Goal: Information Seeking & Learning: Learn about a topic

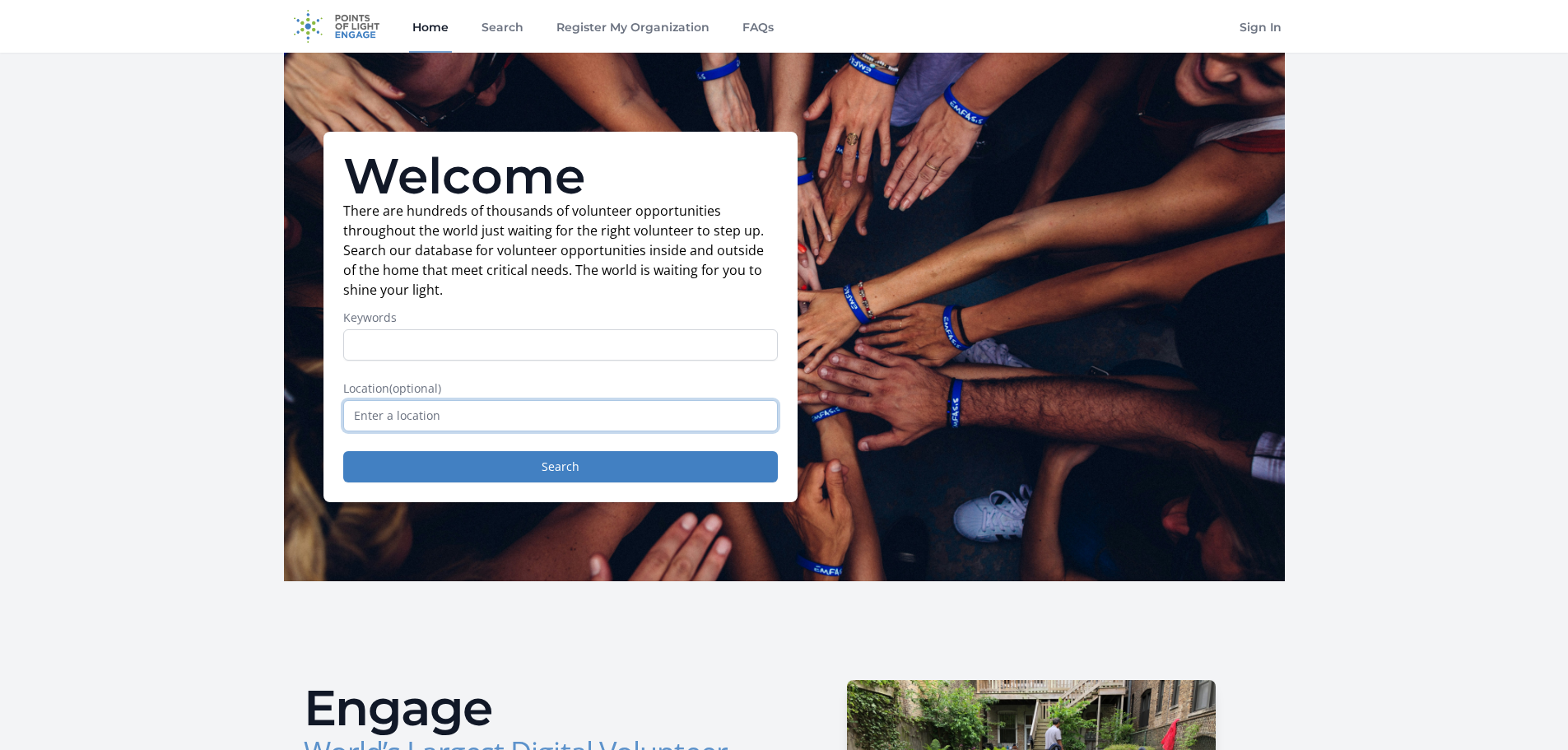
click at [502, 412] on input "text" at bounding box center [561, 415] width 435 height 31
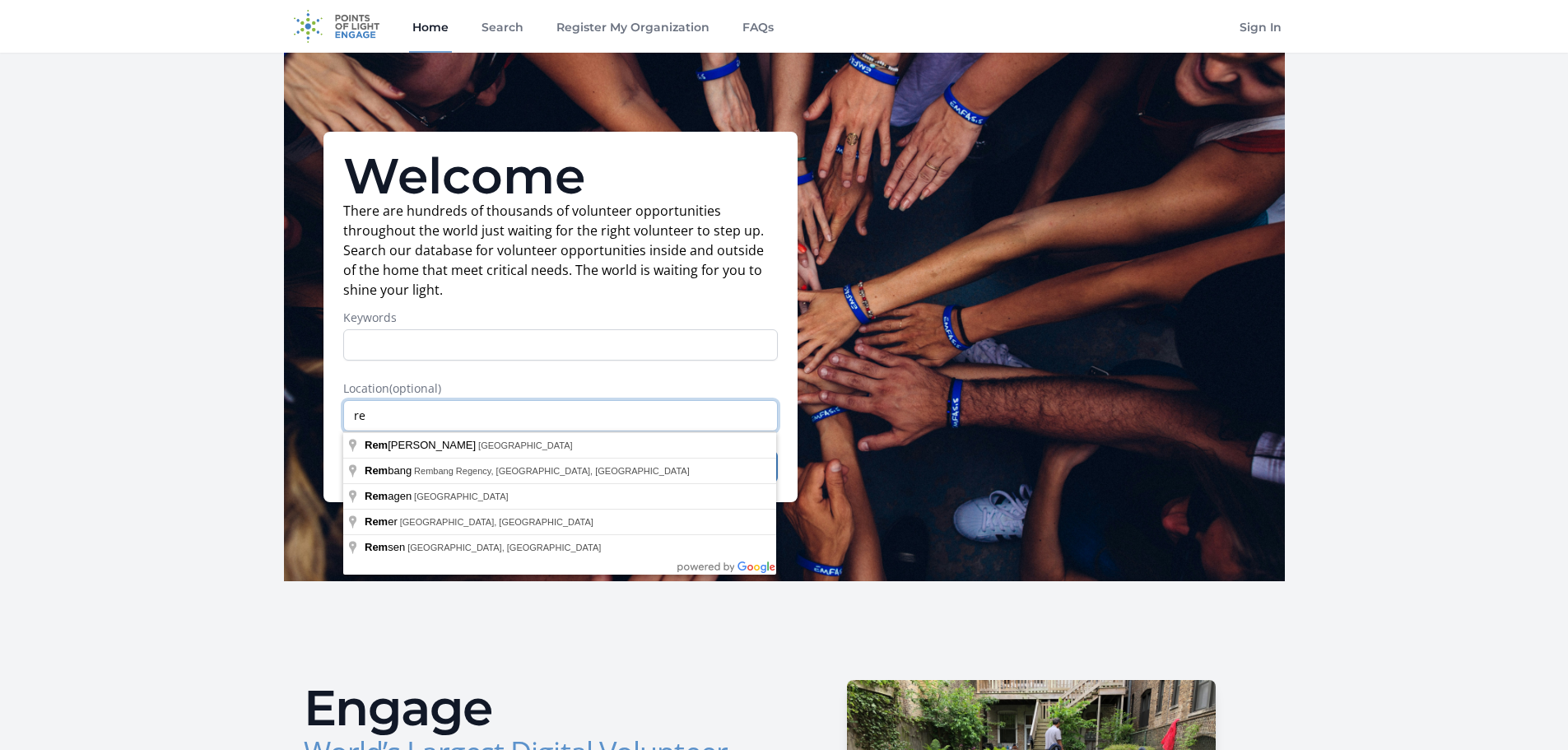
type input "r"
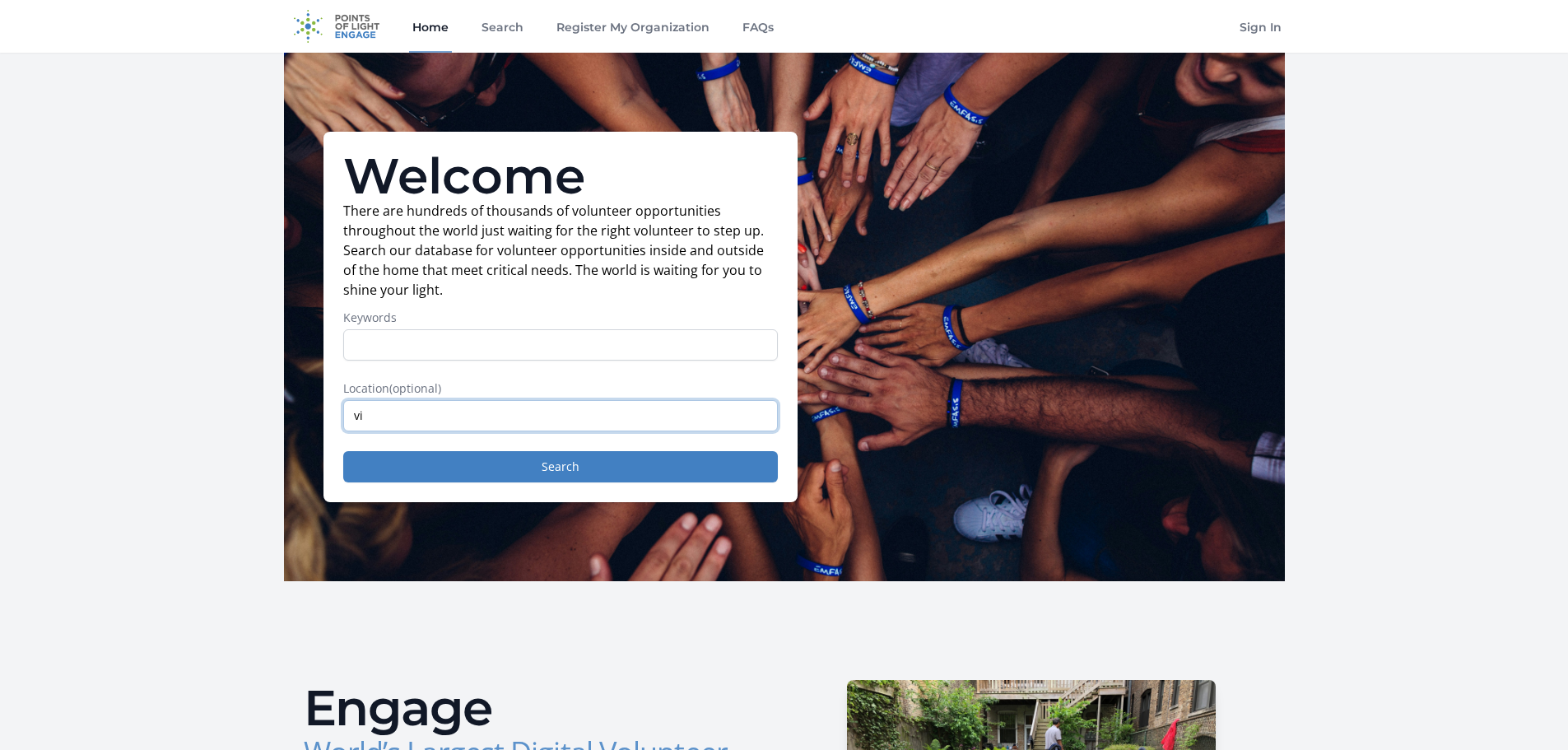
type input "v"
click at [358, 344] on input "Keywords" at bounding box center [561, 345] width 435 height 31
click at [636, 469] on button "Search" at bounding box center [561, 466] width 435 height 31
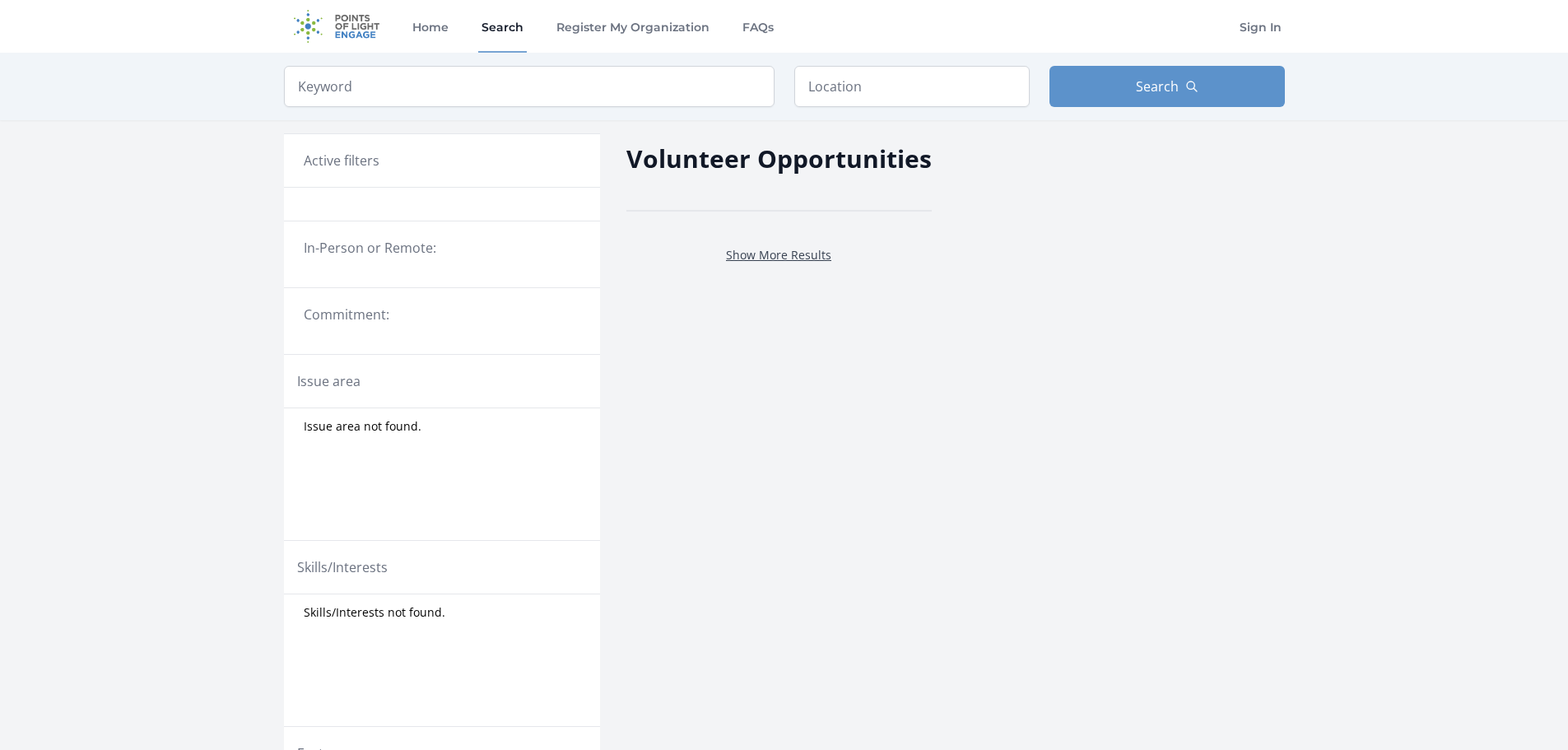
click at [817, 252] on link "Show More Results" at bounding box center [779, 255] width 105 height 16
click at [390, 72] on input "search" at bounding box center [529, 85] width 491 height 41
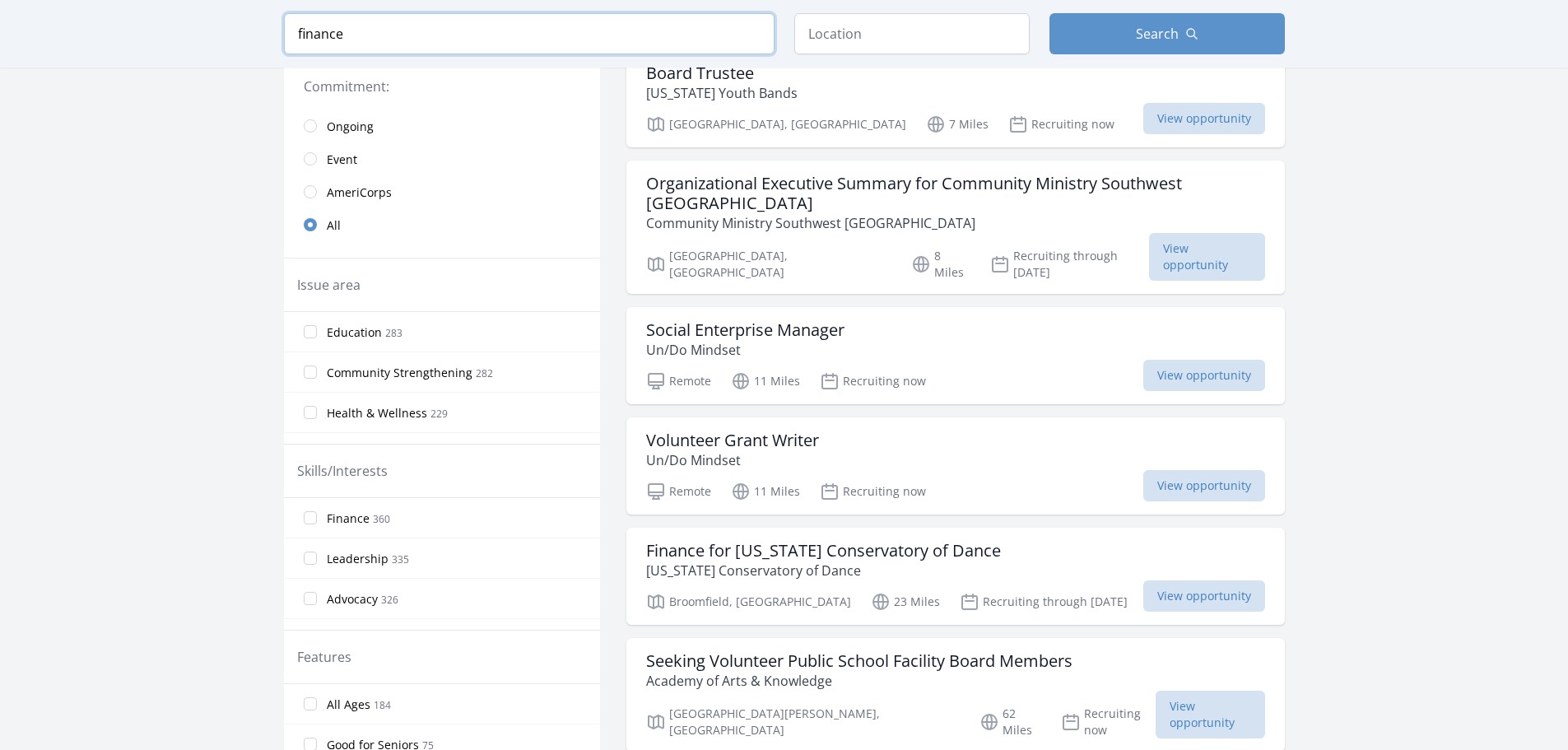
type input "finance"
click at [314, 516] on input "Finance 360" at bounding box center [310, 518] width 13 height 13
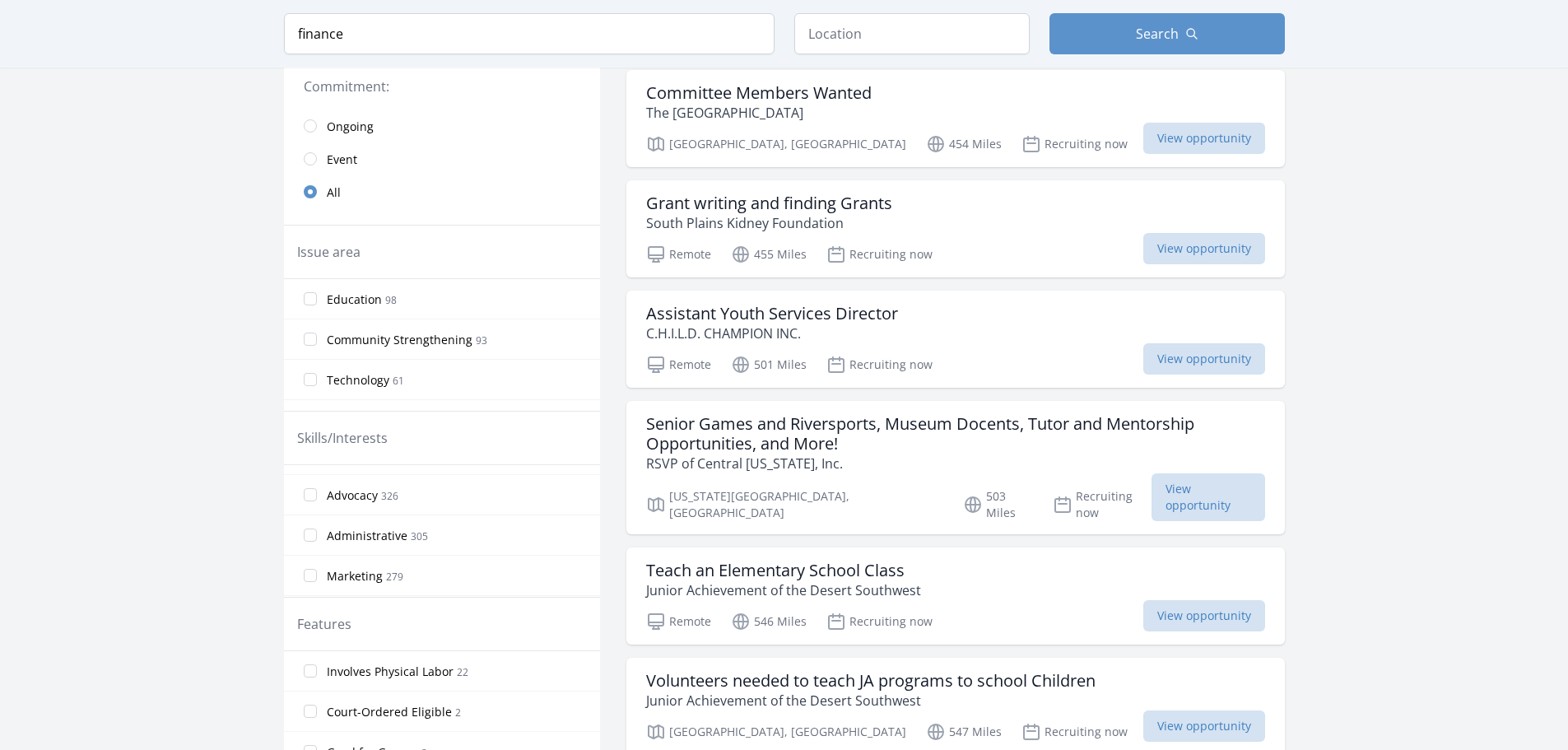
scroll to position [165, 0]
click at [313, 517] on input "Nonprofit Management 174" at bounding box center [310, 522] width 13 height 13
click at [313, 562] on input "Accounting 151" at bounding box center [310, 561] width 13 height 13
click at [311, 522] on input "Administrative 305" at bounding box center [310, 523] width 13 height 13
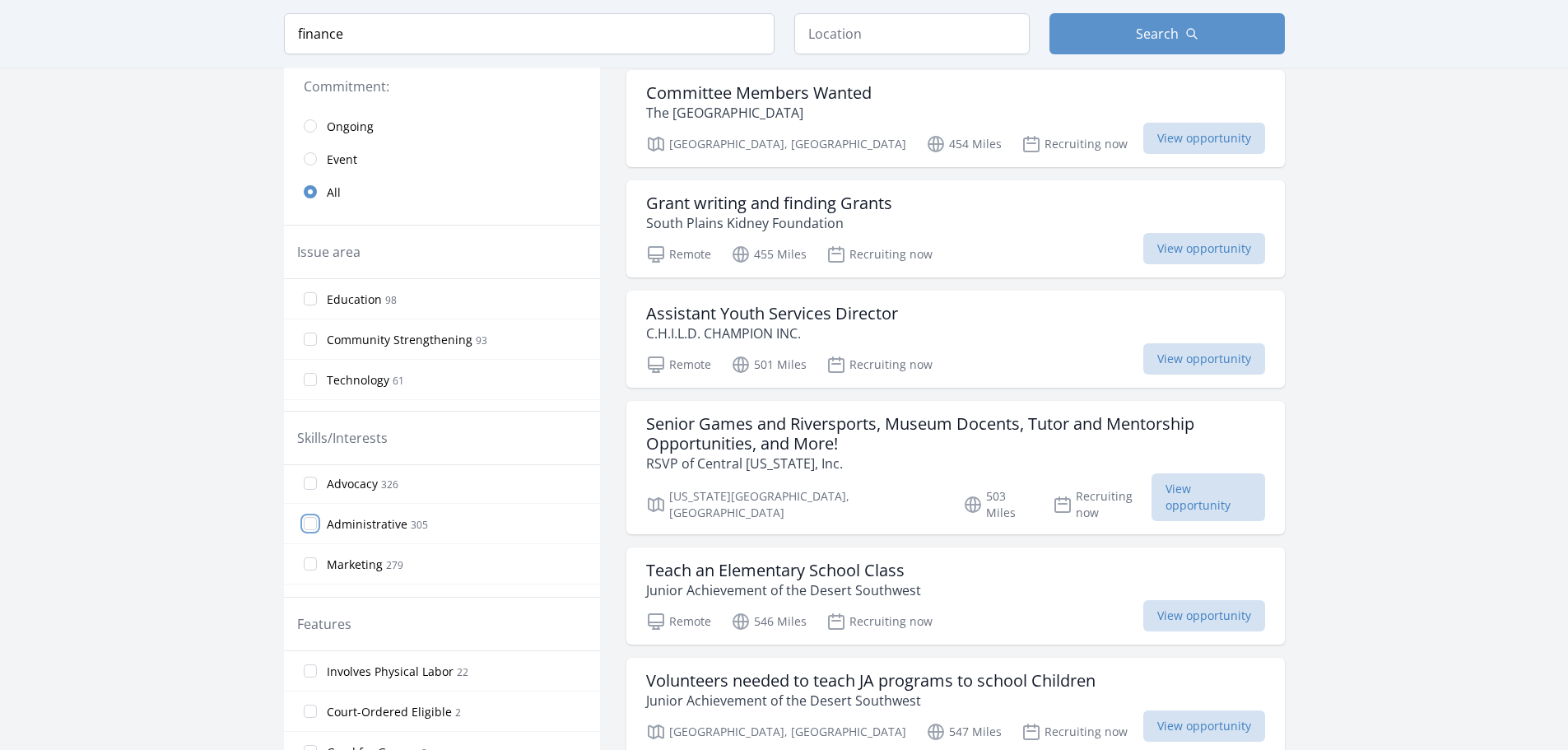
click at [309, 525] on input "Administrative 305" at bounding box center [310, 523] width 13 height 13
click at [425, 530] on label "Administrative 305" at bounding box center [442, 524] width 316 height 33
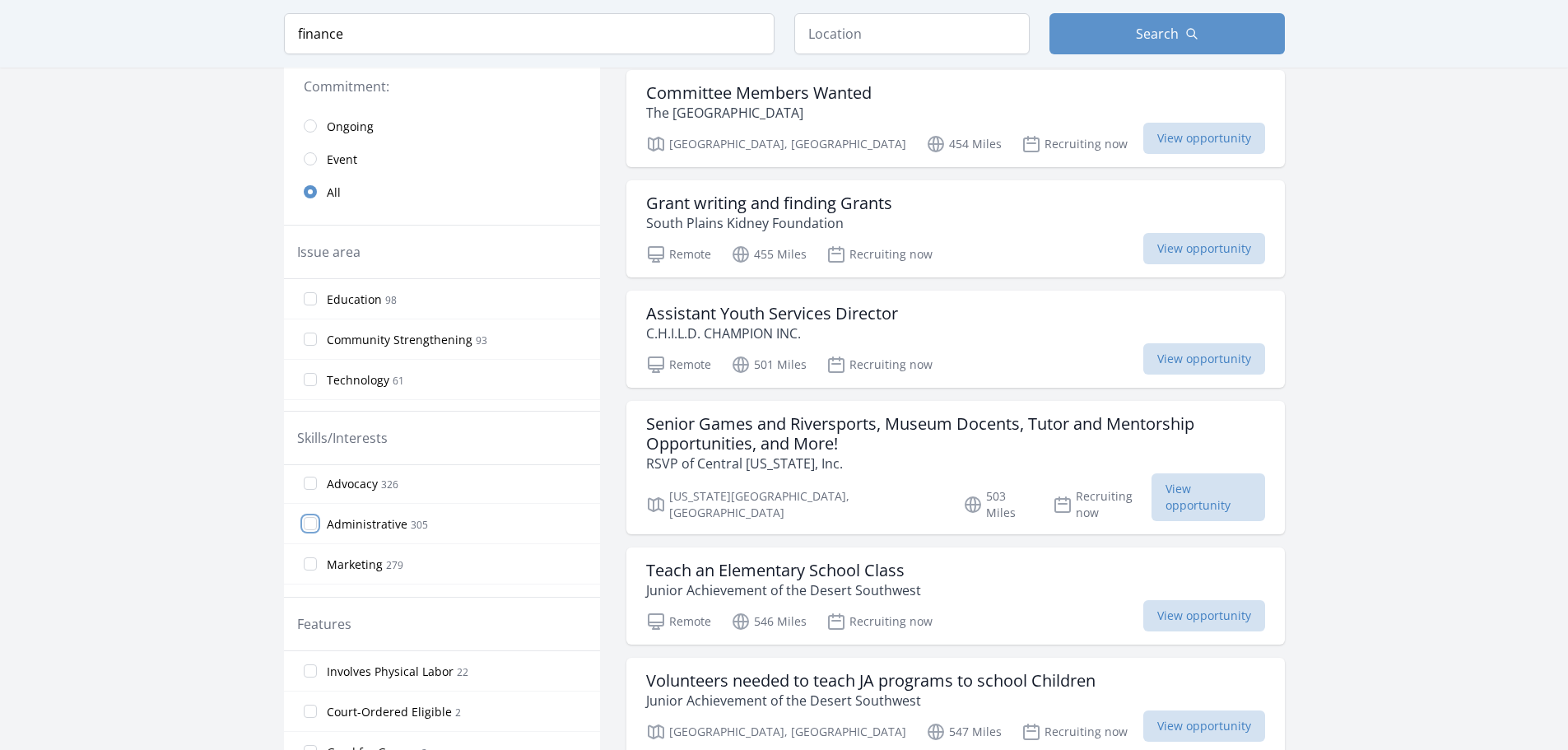
click at [317, 530] on input "Administrative 305" at bounding box center [310, 523] width 13 height 13
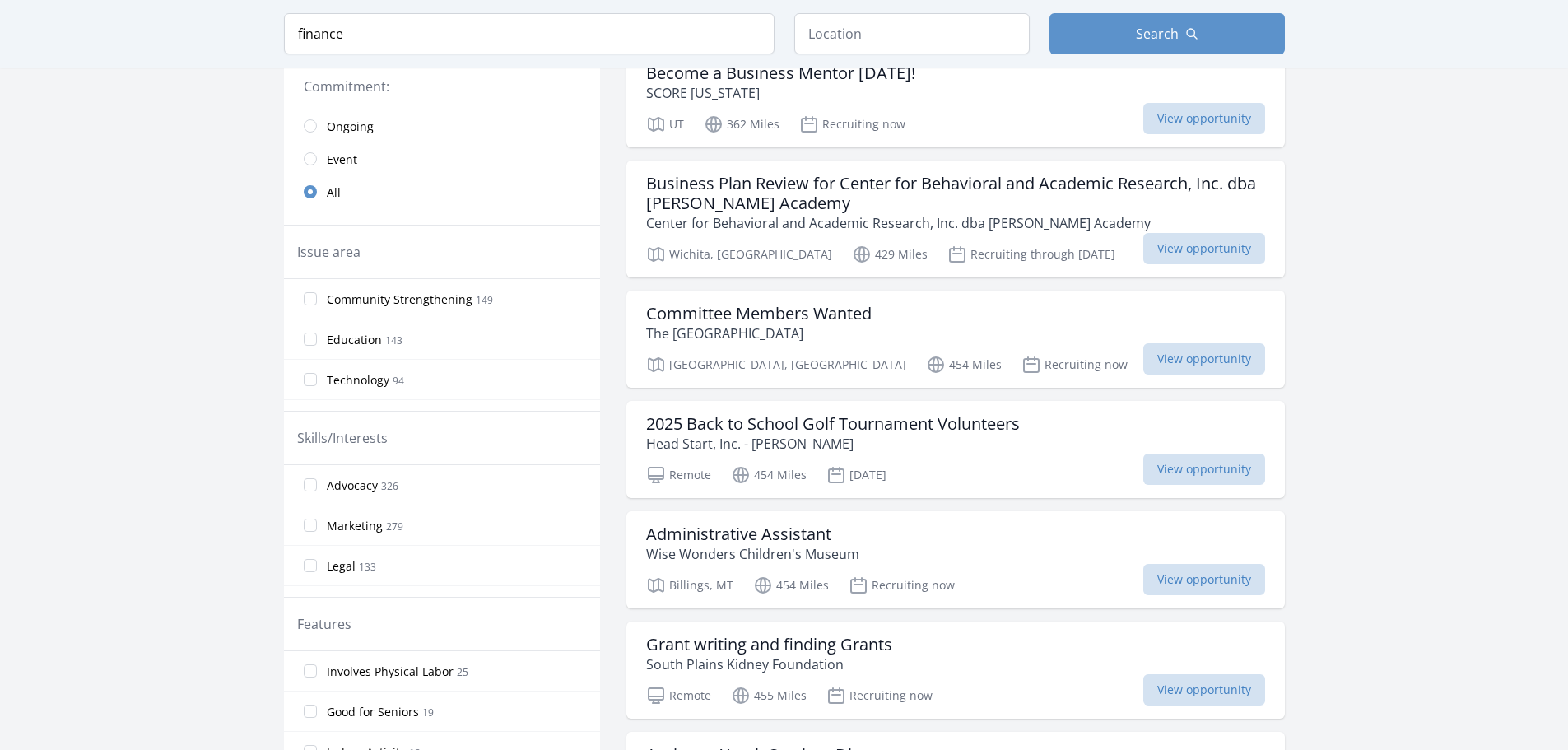
scroll to position [165, 0]
click at [304, 484] on input "Leadership 335" at bounding box center [310, 481] width 13 height 13
click at [311, 487] on input "Leadership 335" at bounding box center [310, 481] width 13 height 13
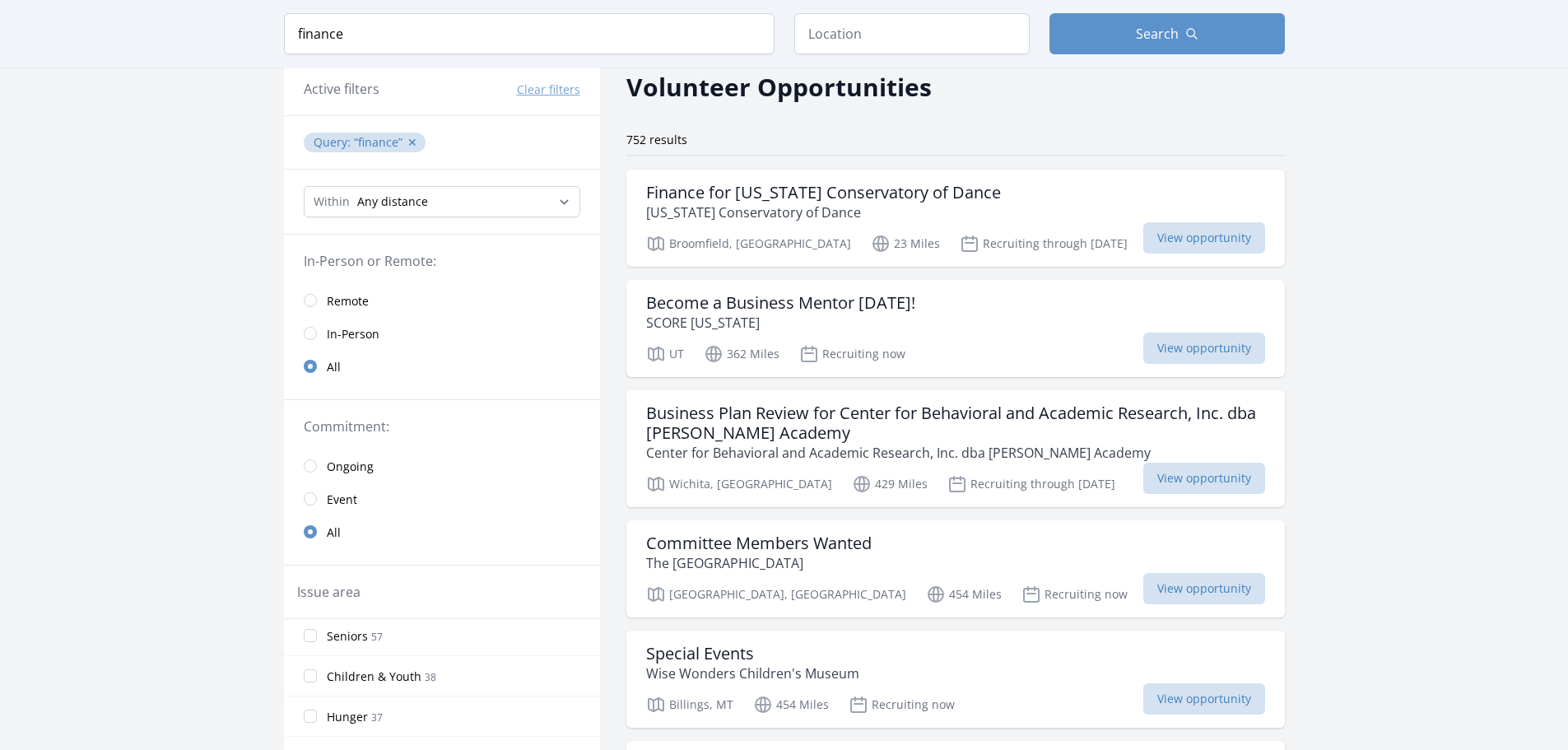
scroll to position [0, 0]
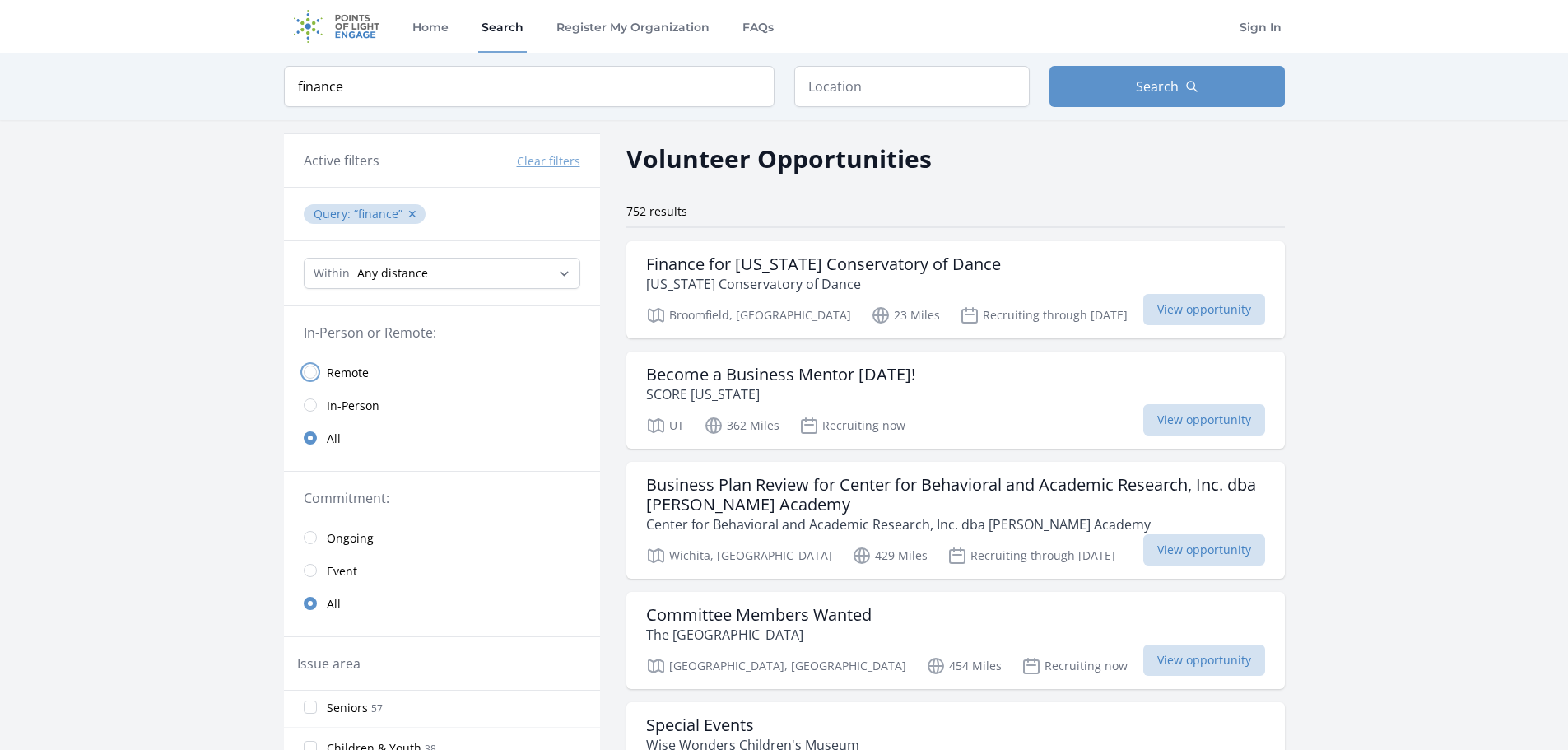
click at [313, 367] on input "radio" at bounding box center [310, 372] width 13 height 13
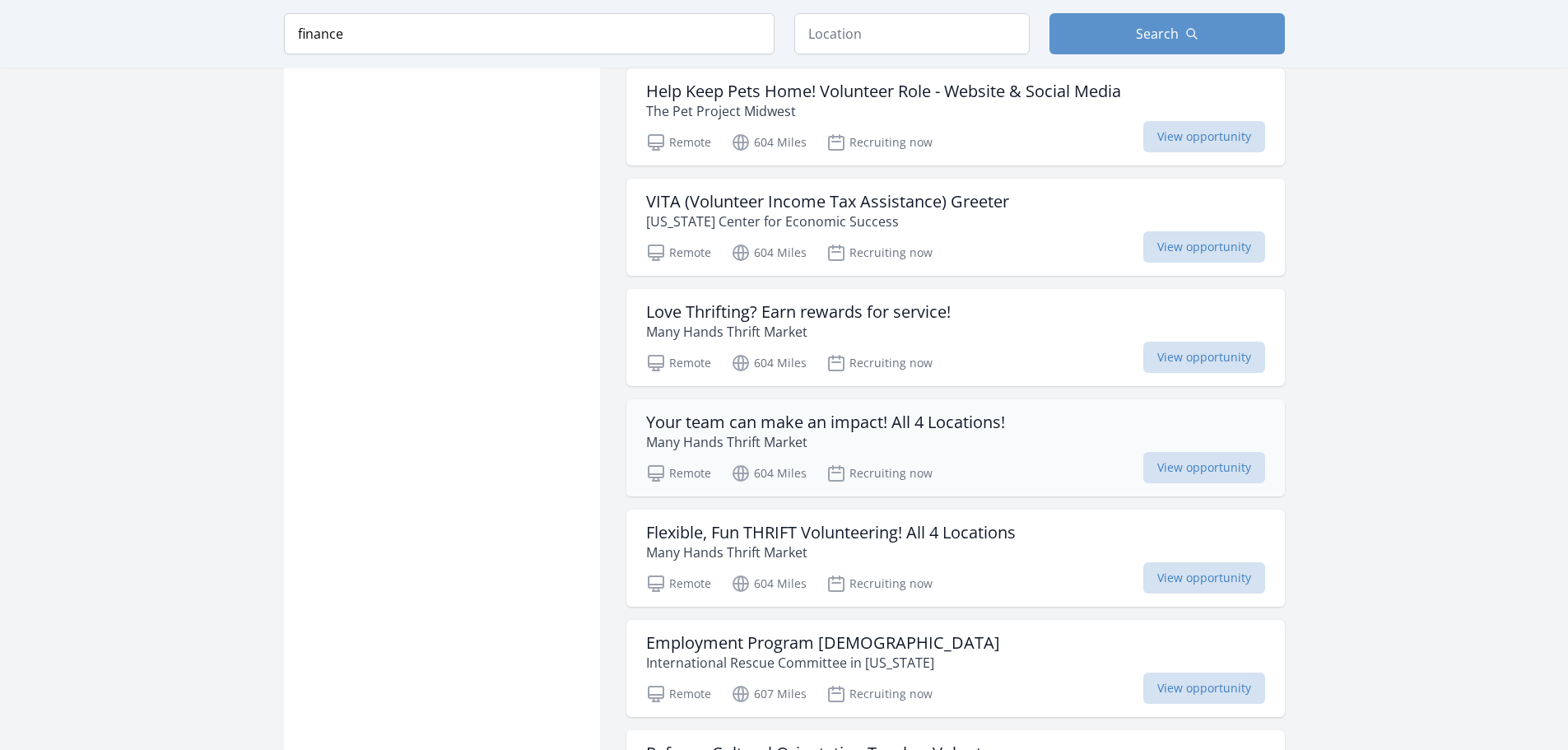
scroll to position [1728, 0]
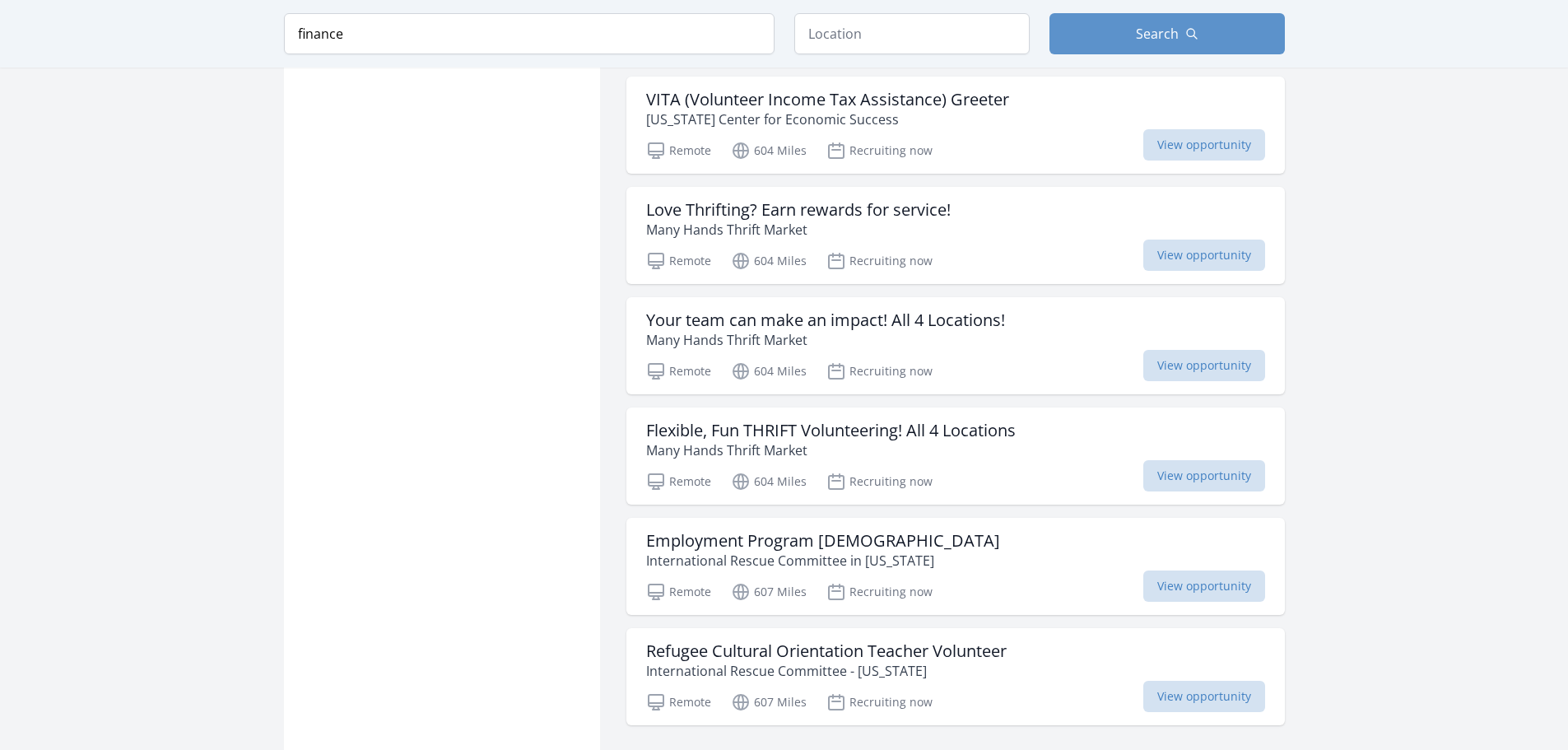
scroll to position [1893, 0]
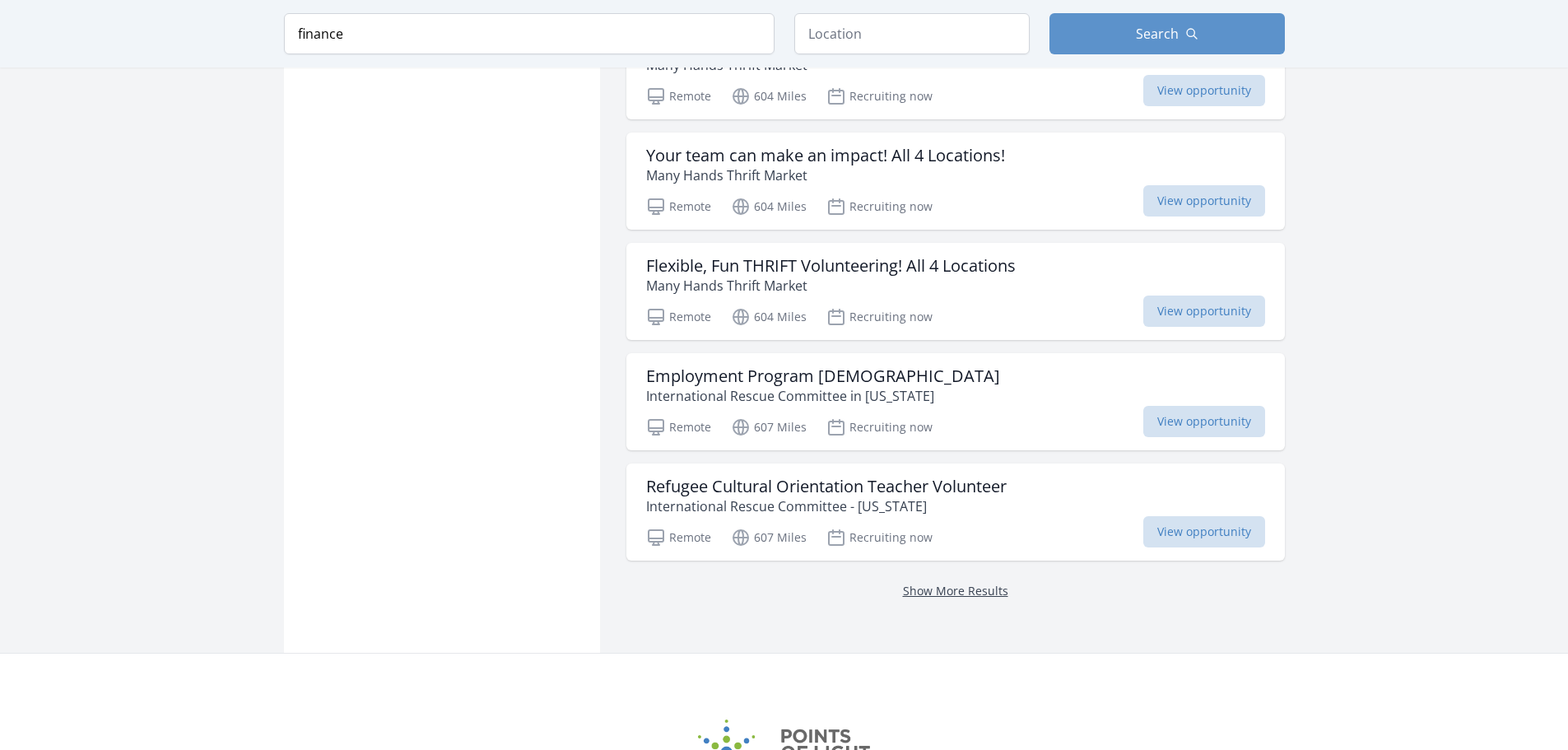
click at [929, 596] on link "Show More Results" at bounding box center [955, 591] width 105 height 16
click at [934, 589] on link "Show More Results" at bounding box center [955, 591] width 105 height 16
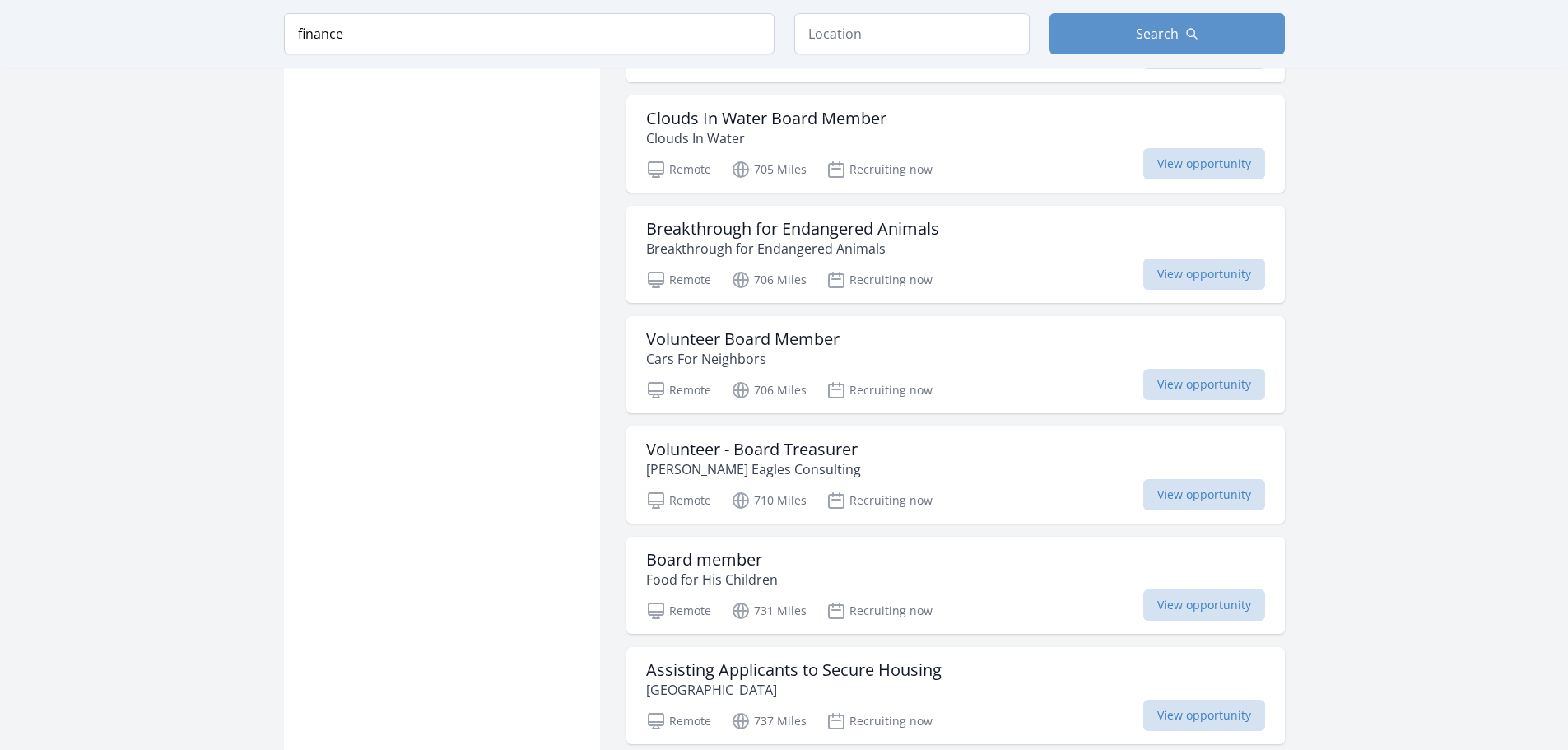
scroll to position [2799, 0]
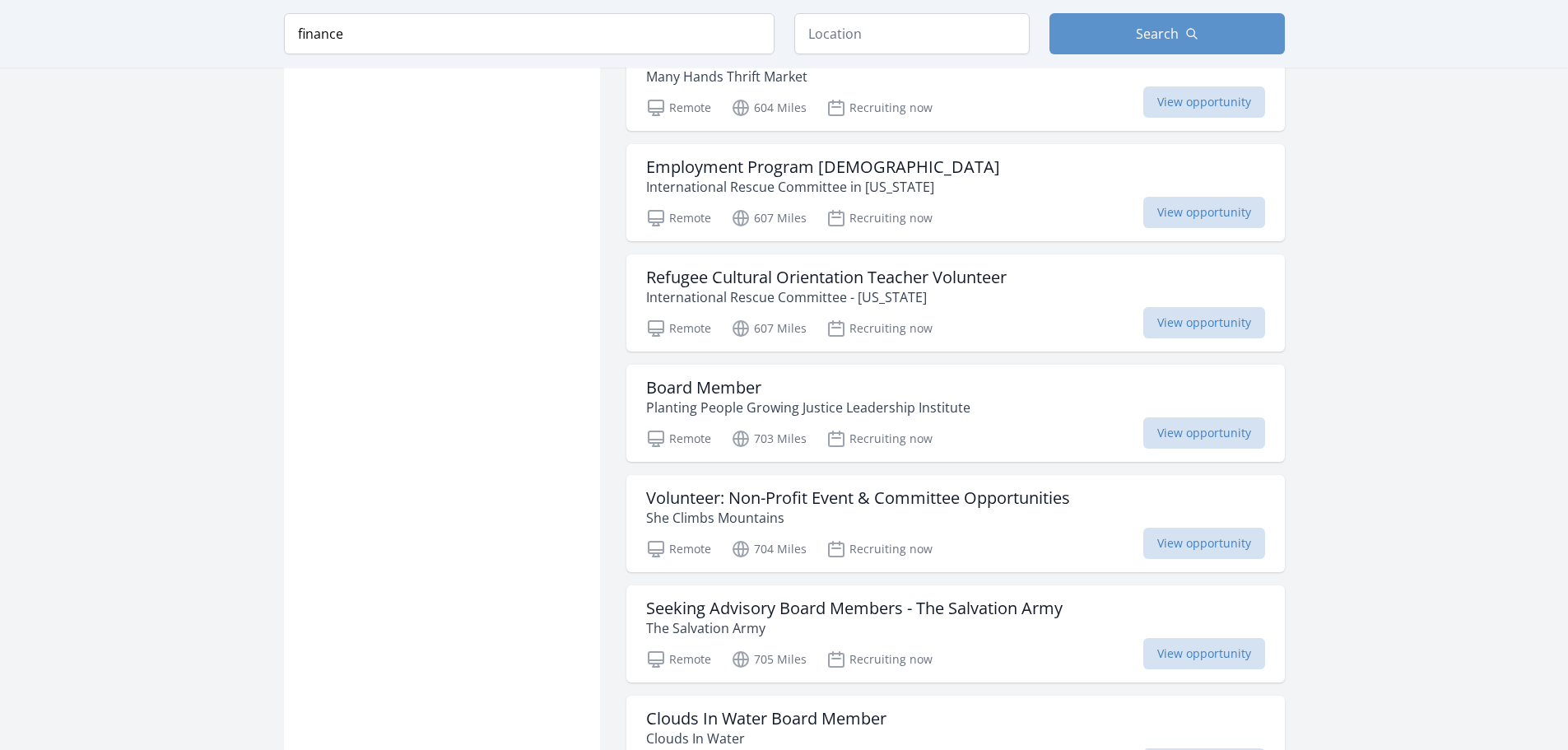
scroll to position [2141, 0]
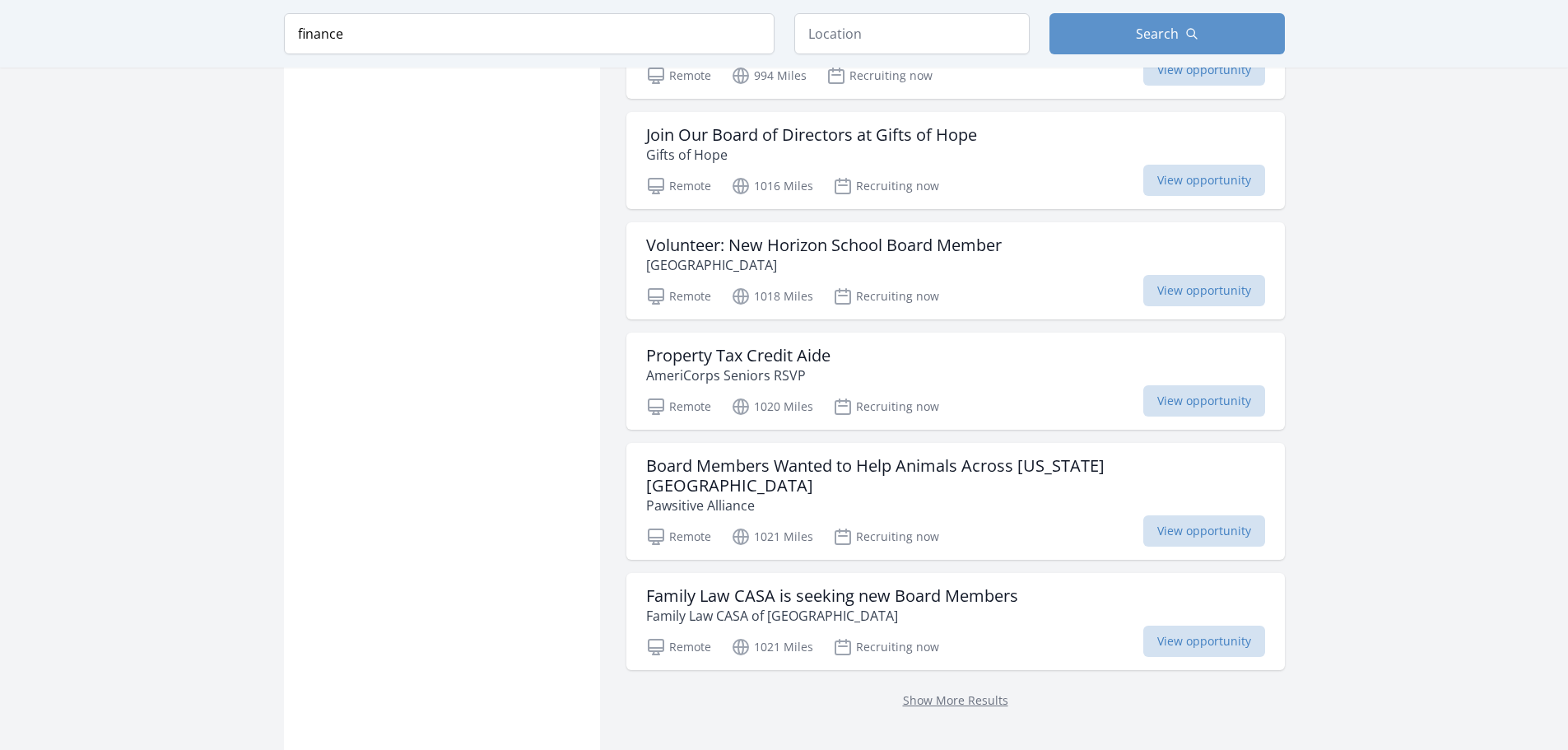
scroll to position [8470, 0]
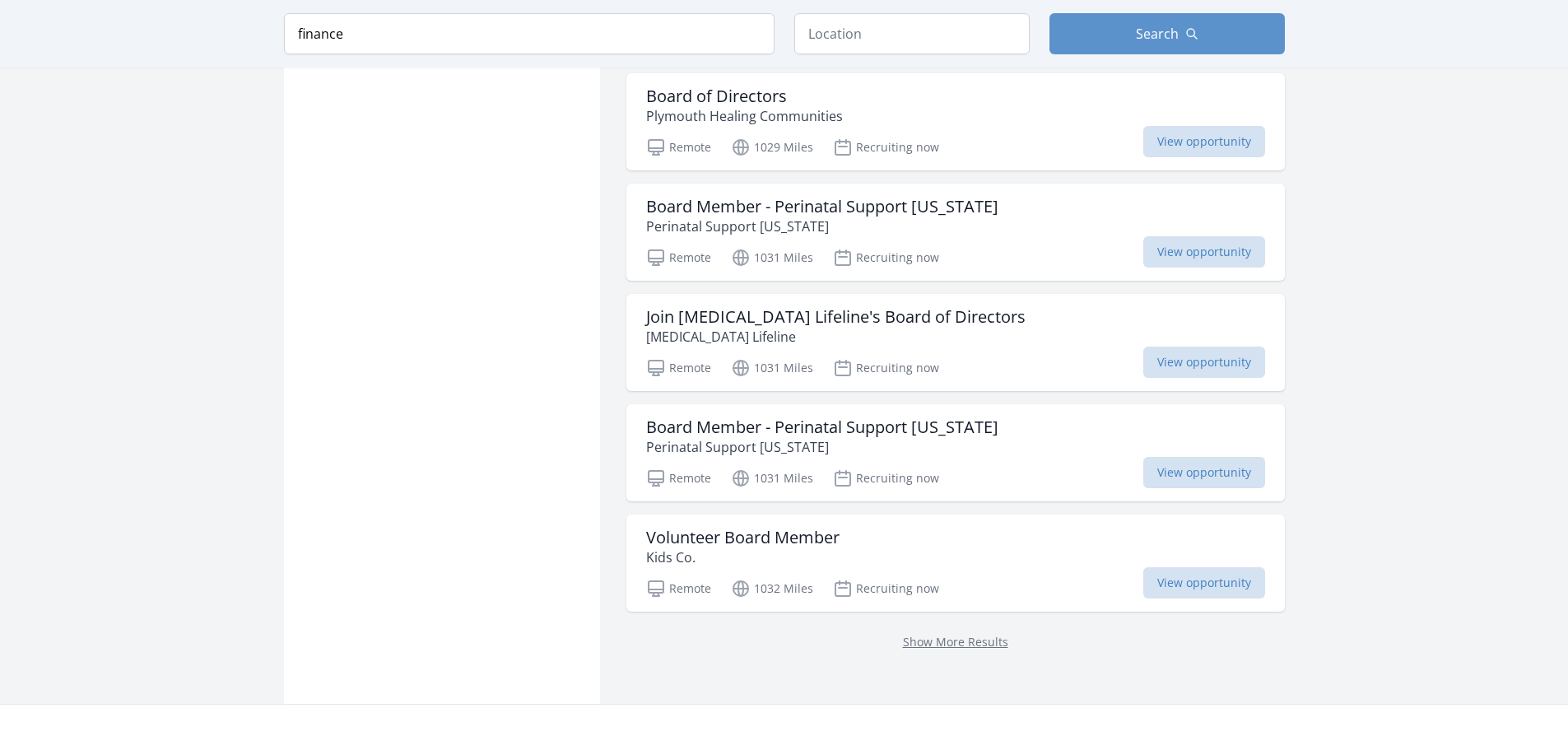
scroll to position [10774, 0]
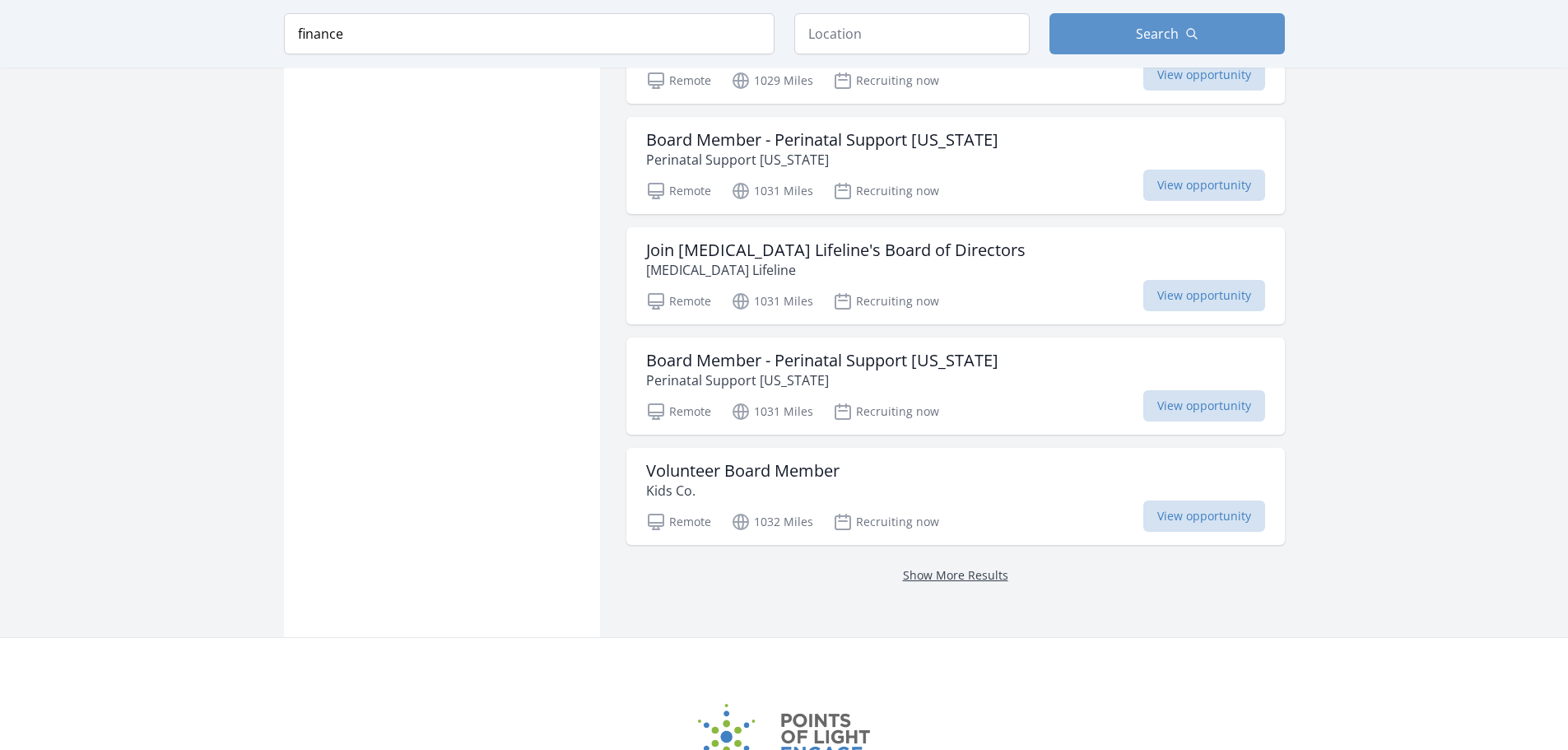
click at [949, 567] on link "Show More Results" at bounding box center [955, 575] width 105 height 16
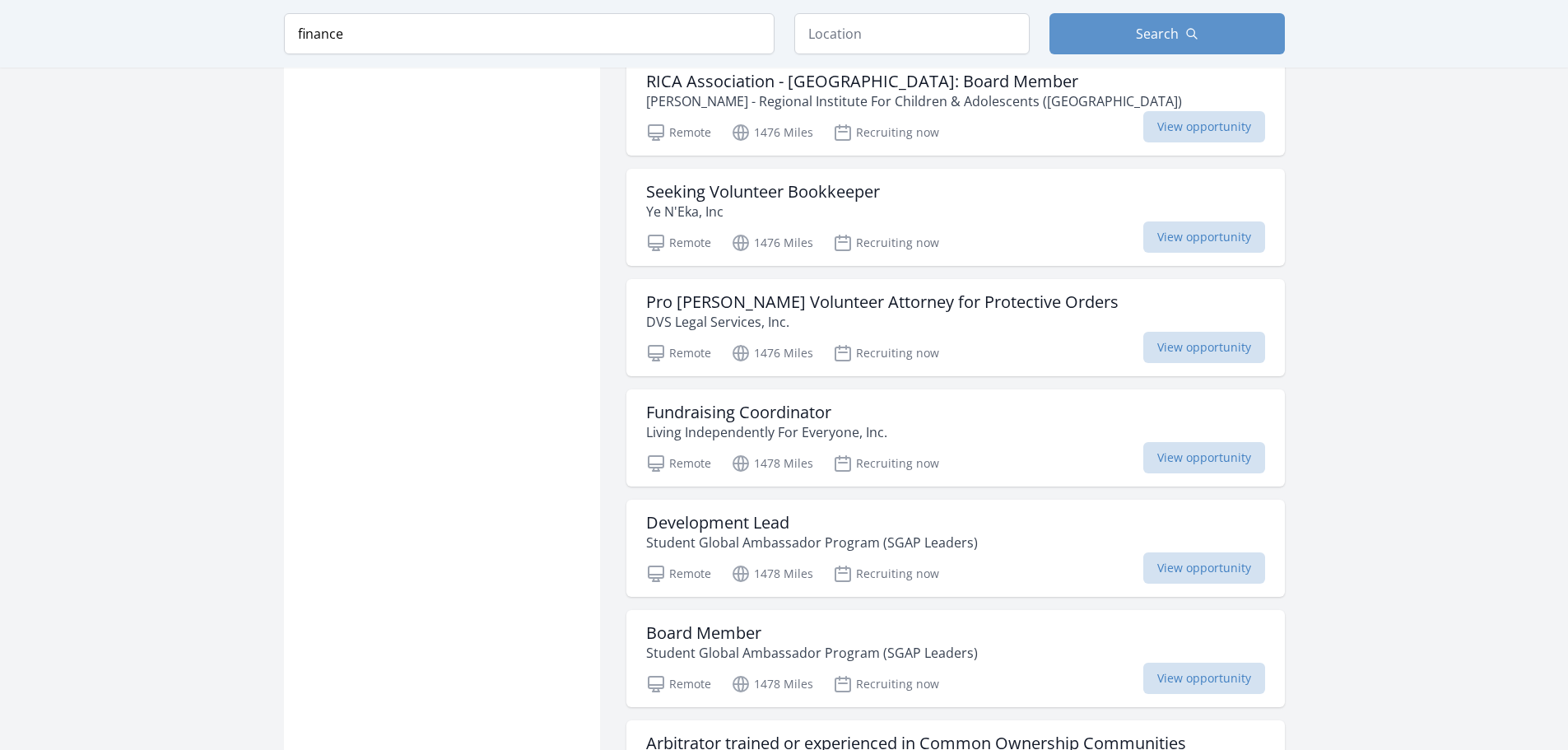
scroll to position [12669, 0]
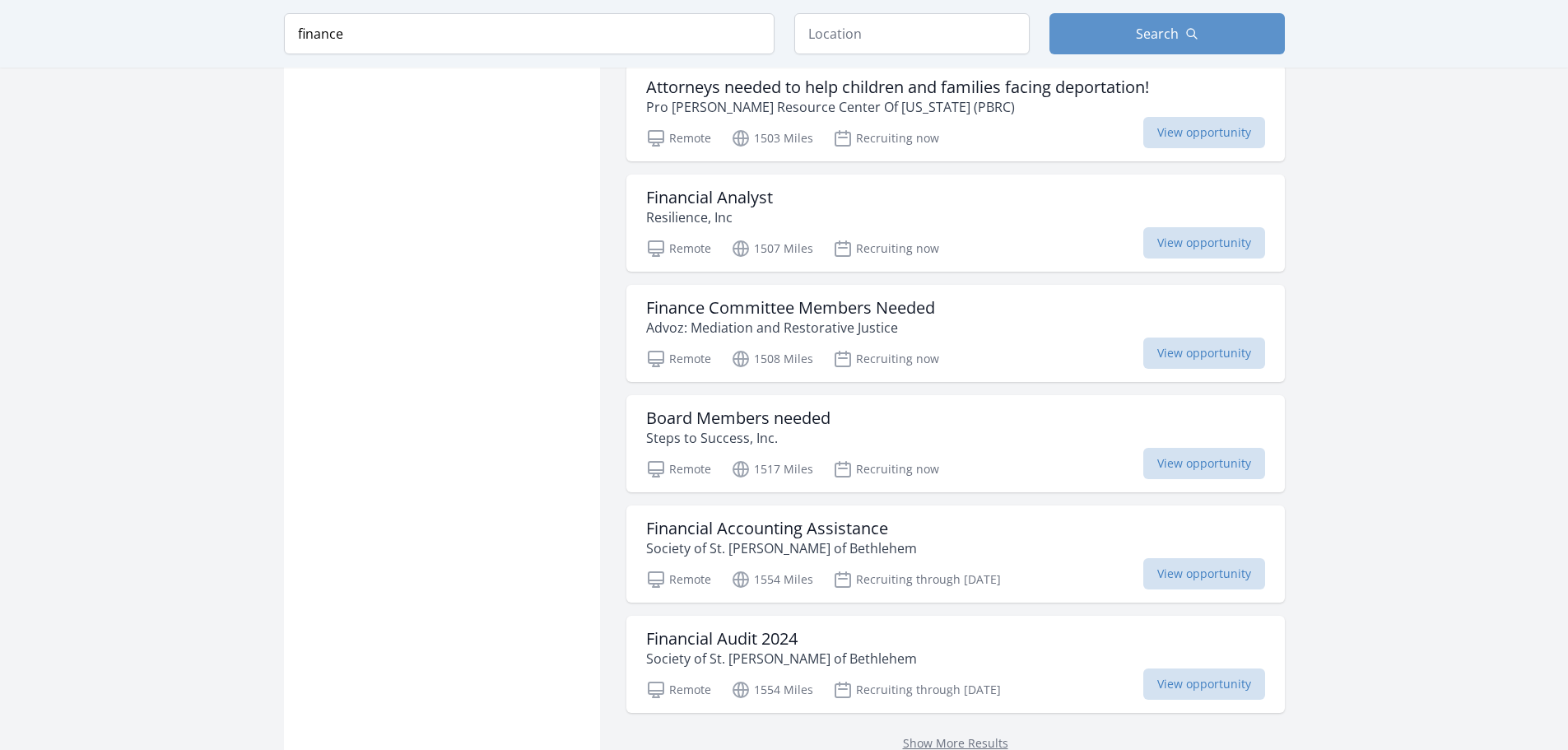
scroll to position [15046, 0]
